Goal: Check status

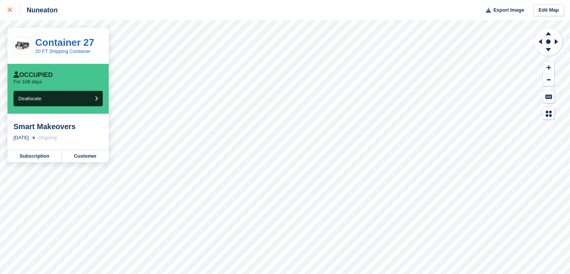
click at [7, 5] on link at bounding box center [10, 10] width 20 height 20
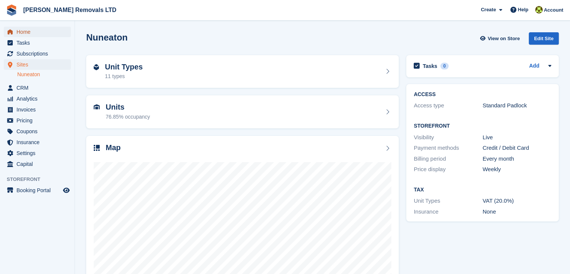
click at [31, 33] on span "Home" at bounding box center [39, 32] width 45 height 11
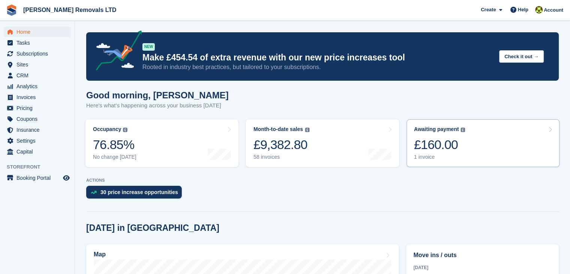
click at [426, 158] on div "1 invoice" at bounding box center [439, 157] width 51 height 6
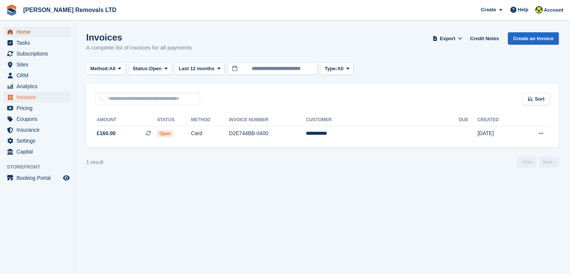
click at [48, 33] on span "Home" at bounding box center [39, 32] width 45 height 11
